Goal: Information Seeking & Learning: Find specific fact

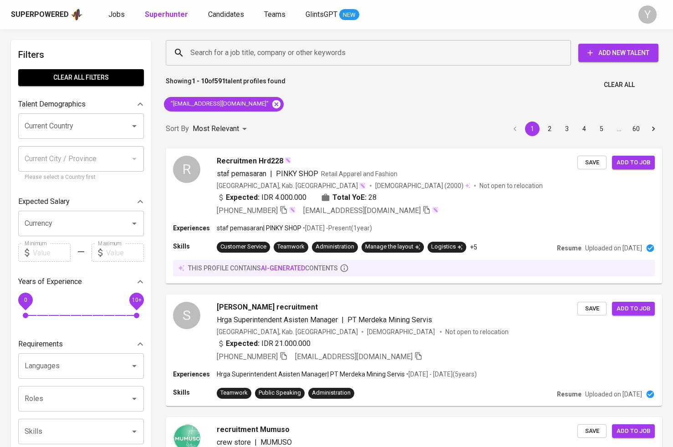
click at [272, 106] on icon at bounding box center [276, 104] width 8 height 8
click at [210, 53] on input "Search for a job title, company or other keywords" at bounding box center [370, 52] width 365 height 17
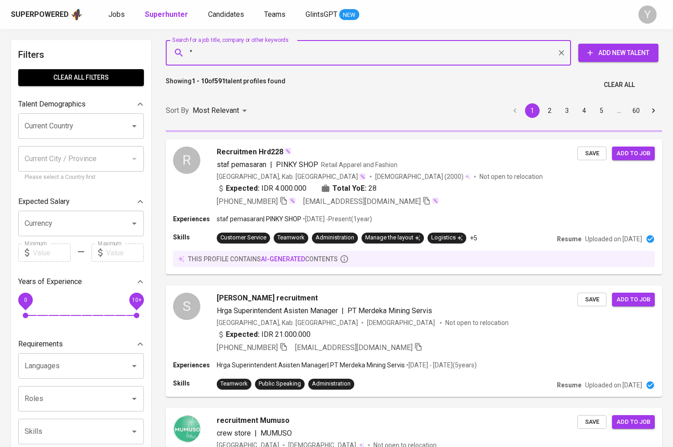
paste input "[EMAIL_ADDRESS][DOMAIN_NAME]"
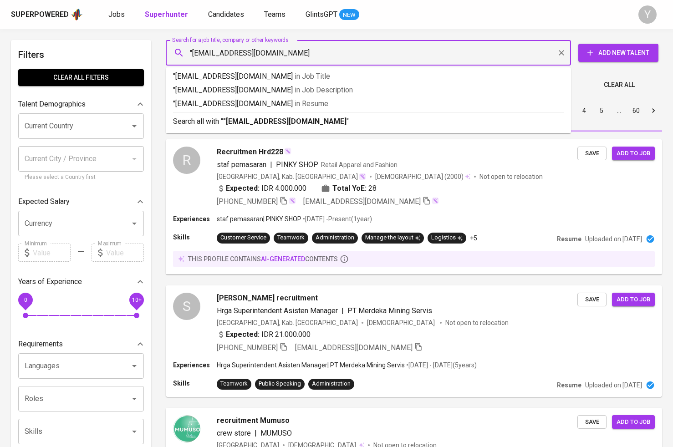
type input ""[EMAIL_ADDRESS][DOMAIN_NAME]""
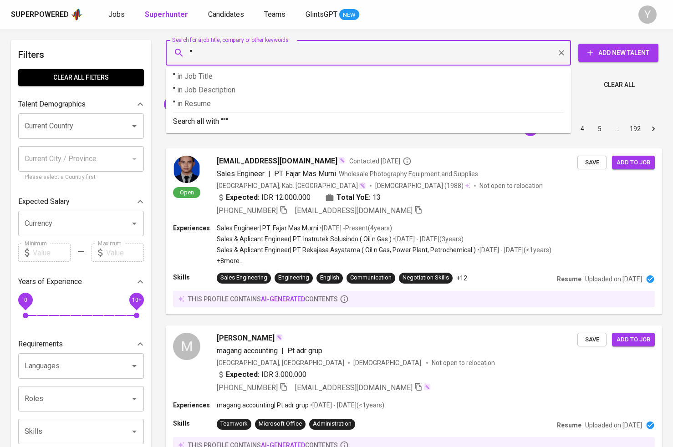
paste input "[EMAIL_ADDRESS][DOMAIN_NAME]"
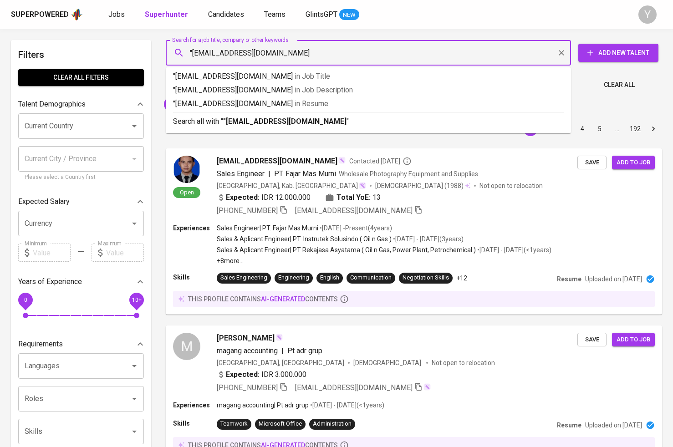
type input ""[EMAIL_ADDRESS][DOMAIN_NAME]""
